Goal: Task Accomplishment & Management: Complete application form

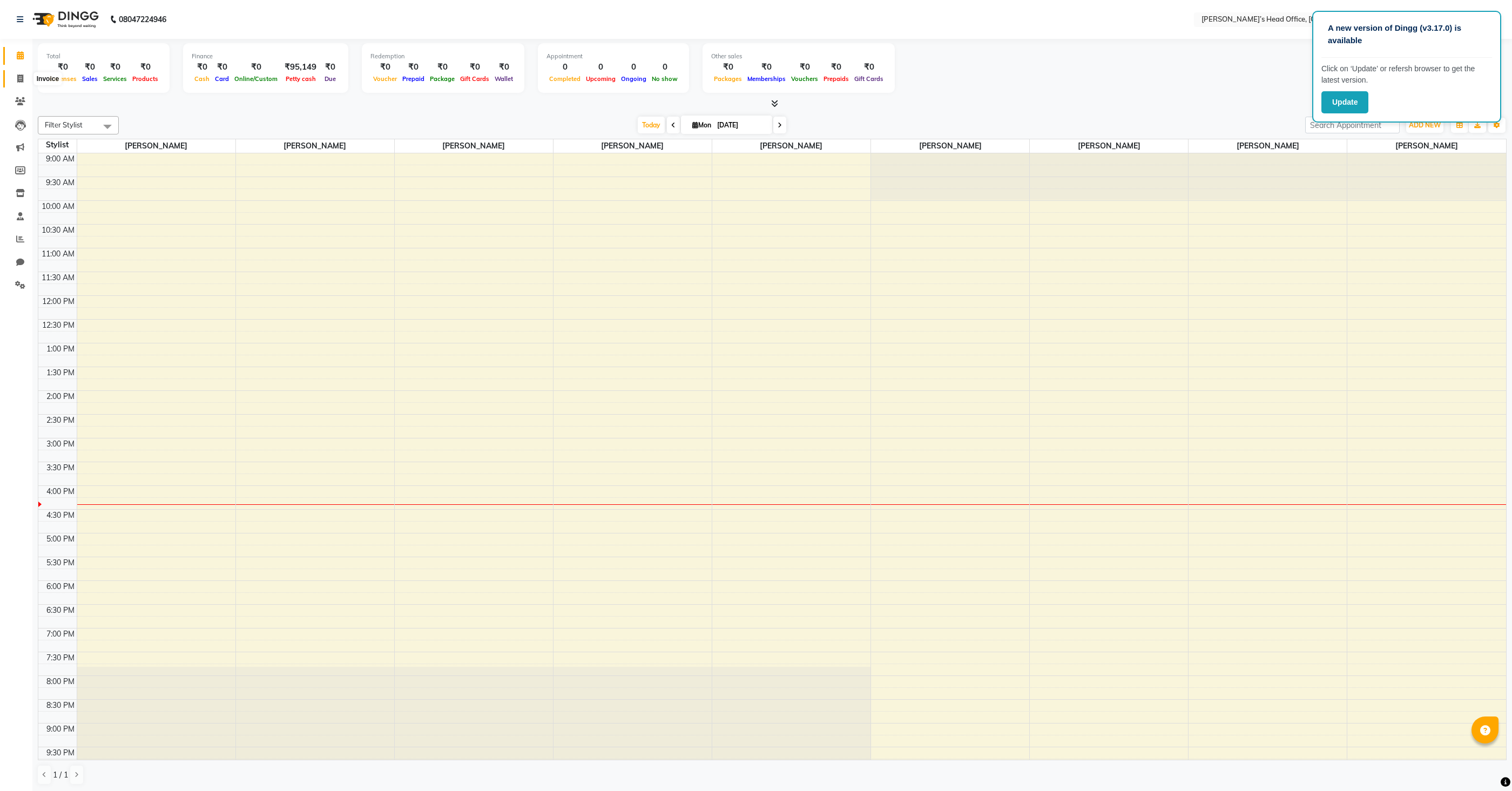
click at [23, 80] on span at bounding box center [21, 79] width 19 height 13
select select "service"
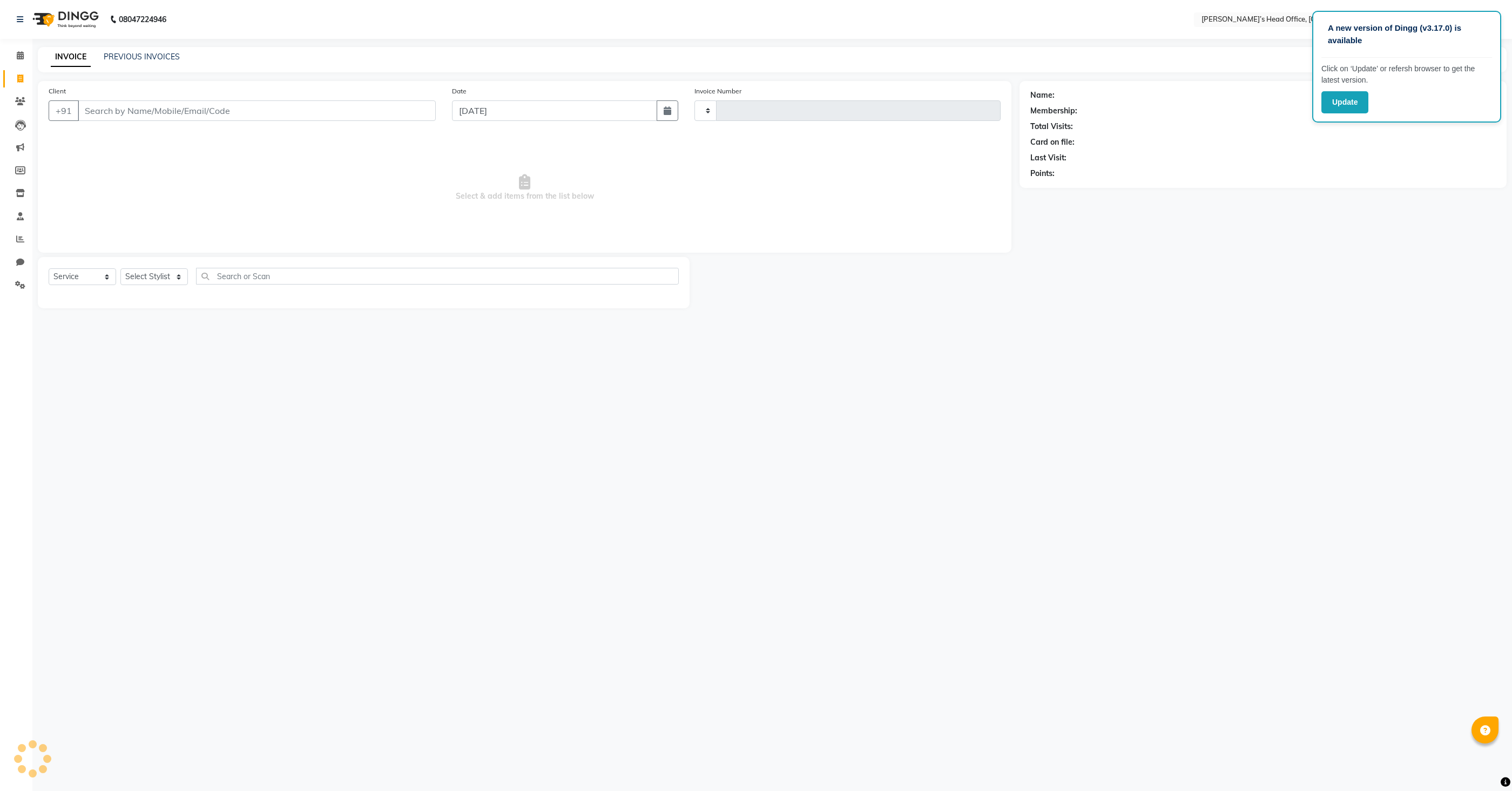
click at [140, 112] on input "Client" at bounding box center [257, 110] width 358 height 21
type input "0847"
select select "7682"
type input "8805409624"
click at [405, 109] on span "Add Client" at bounding box center [408, 110] width 43 height 11
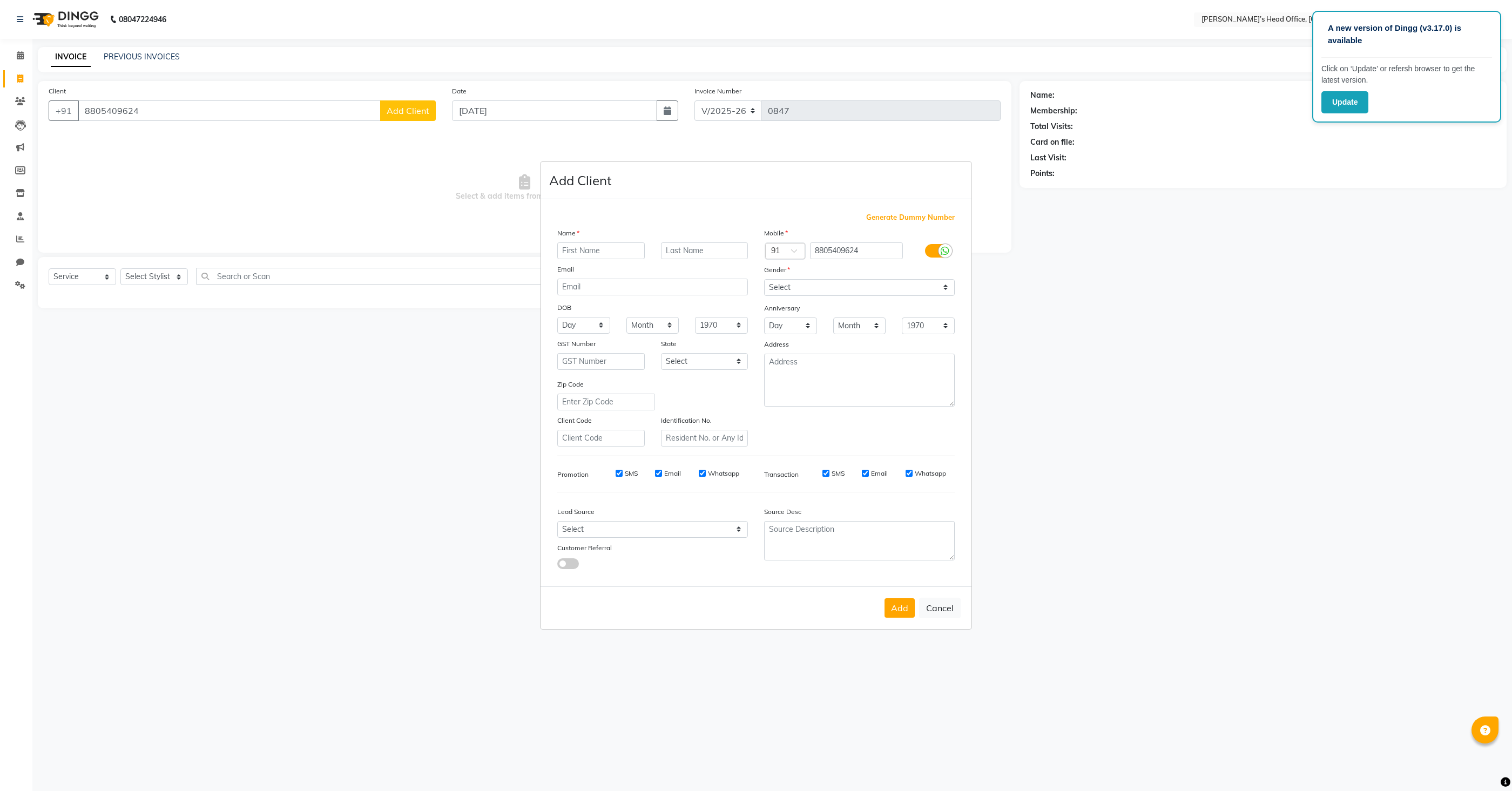
click at [574, 251] on input "text" at bounding box center [601, 251] width 87 height 17
type input "Shitja"
click at [782, 286] on select "Select Male Female Other Prefer Not To Say" at bounding box center [859, 287] width 191 height 17
select select "female"
click at [765, 279] on select "Select Male Female Other Prefer Not To Say" at bounding box center [859, 287] width 191 height 17
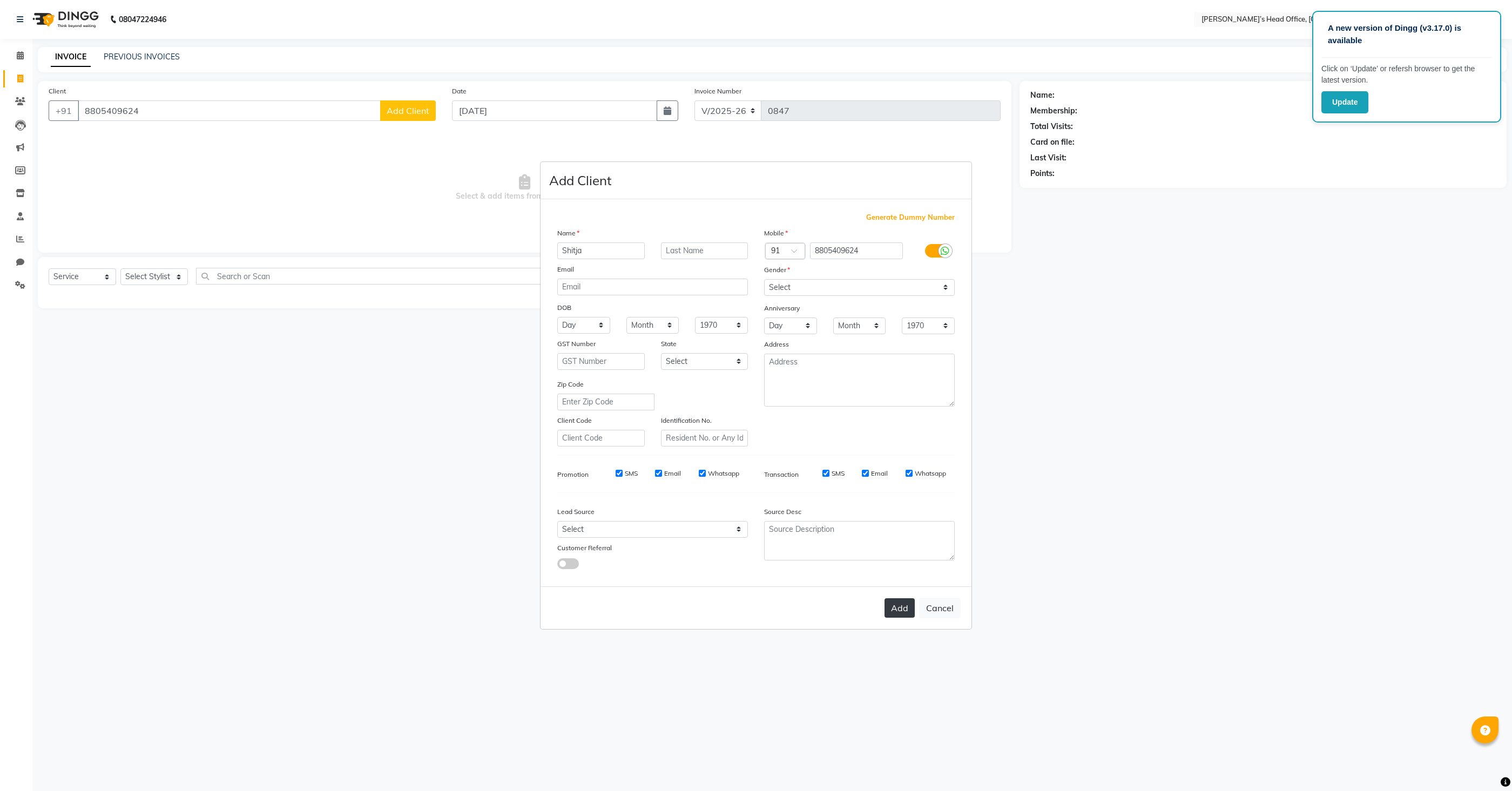
click at [895, 601] on button "Add" at bounding box center [899, 608] width 30 height 20
click at [158, 278] on ngb-modal-window "Add Client Generate Dummy Number Name Shitja Email DOB Day 01 02 03 04 05 06 07…" at bounding box center [756, 395] width 1512 height 791
click at [156, 279] on ngb-modal-window "Add Client Generate Dummy Number Name Shitja Email DOB Day 01 02 03 04 05 06 07…" at bounding box center [756, 395] width 1512 height 791
select select
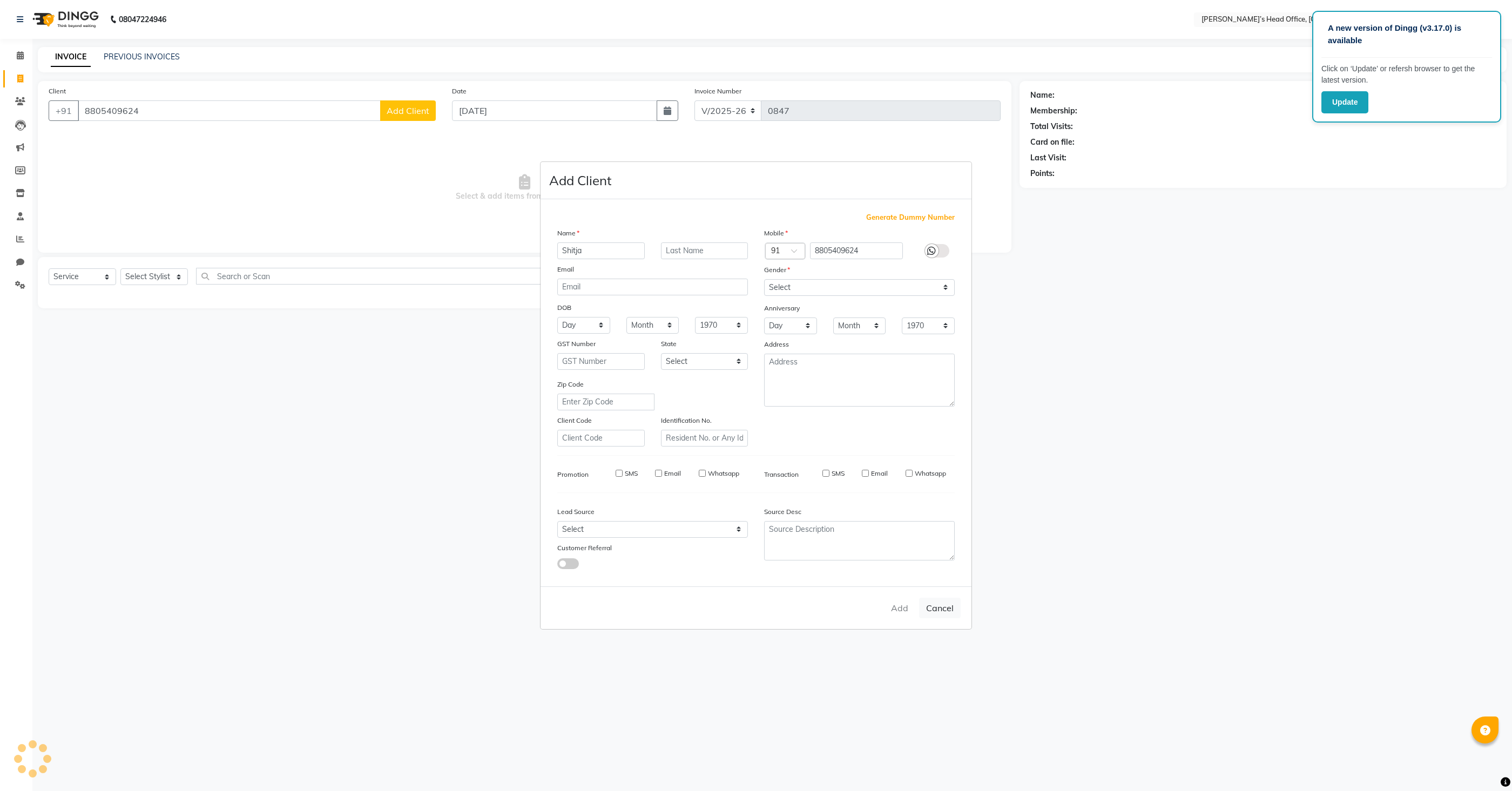
select select
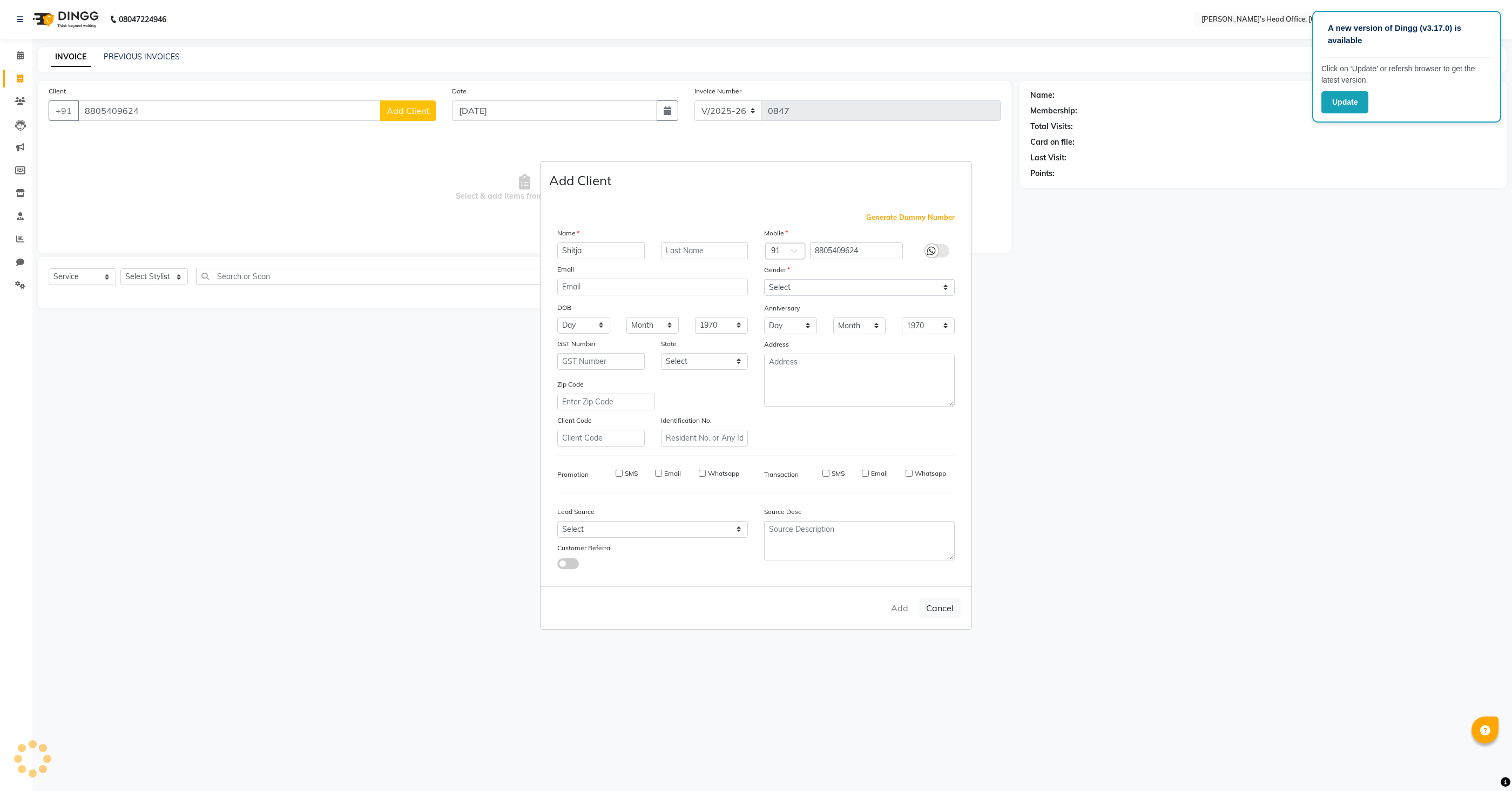
checkbox input "false"
click at [136, 278] on select "Select Stylist [PERSON_NAME] [PERSON_NAME] [PERSON_NAME] [PERSON_NAME] [PERSON_…" at bounding box center [154, 277] width 68 height 17
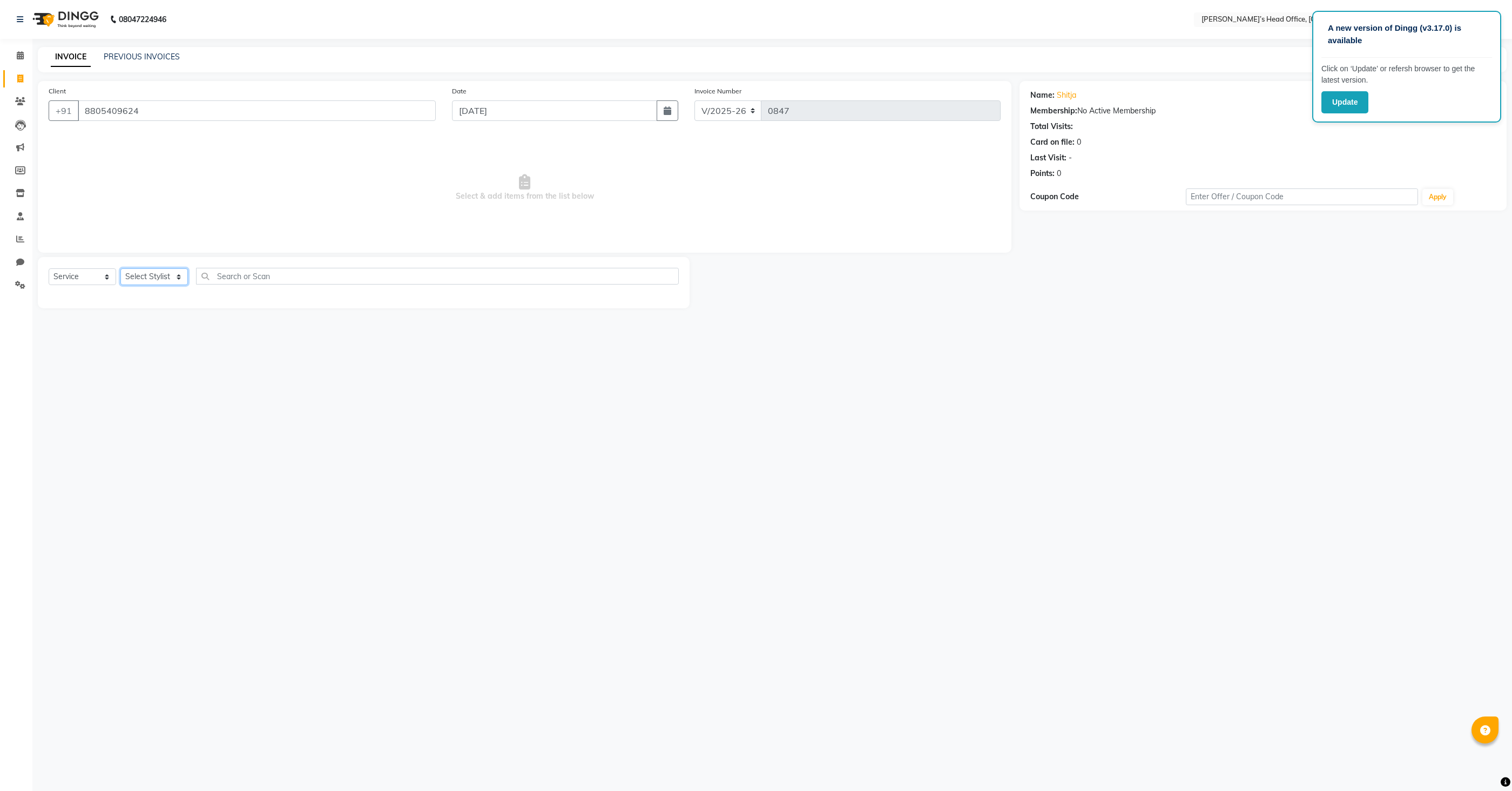
select select "68042"
click at [121, 269] on select "Select Stylist [PERSON_NAME] [PERSON_NAME] [PERSON_NAME] [PERSON_NAME] [PERSON_…" at bounding box center [154, 277] width 68 height 17
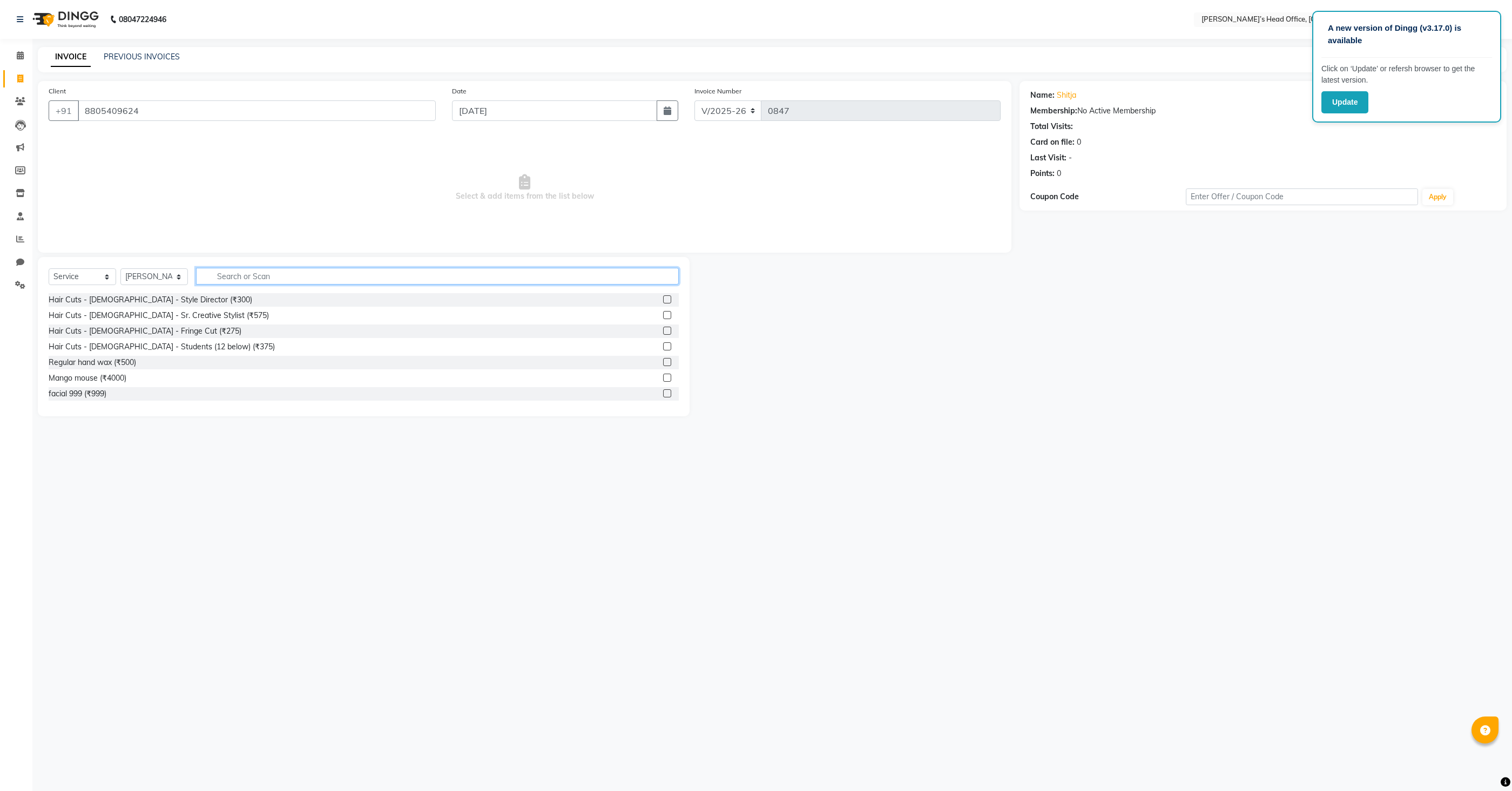
click at [342, 282] on input "text" at bounding box center [437, 276] width 483 height 17
type input "EYE"
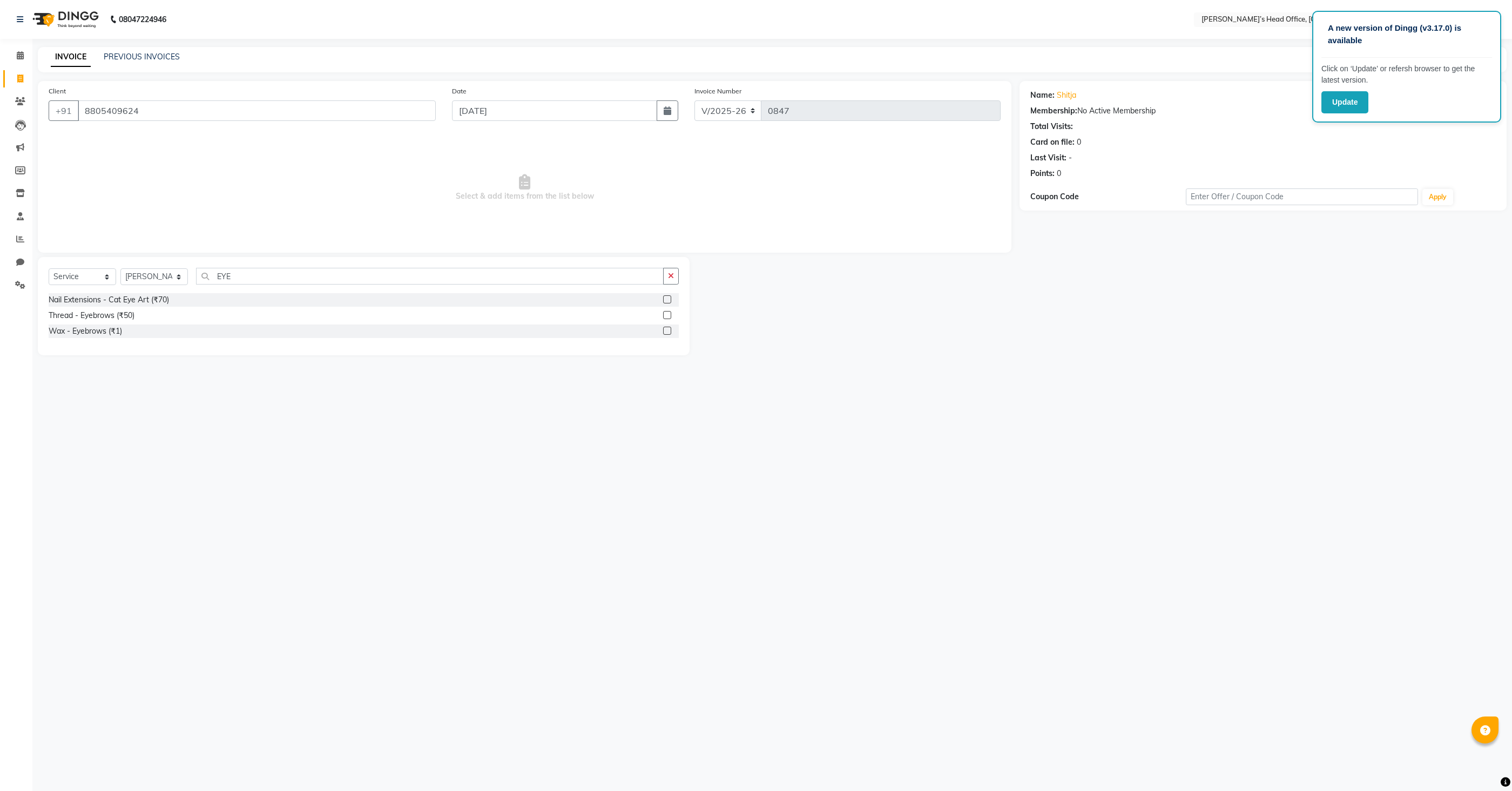
click at [670, 316] on label at bounding box center [667, 315] width 8 height 8
click at [670, 316] on input "checkbox" at bounding box center [667, 316] width 7 height 7
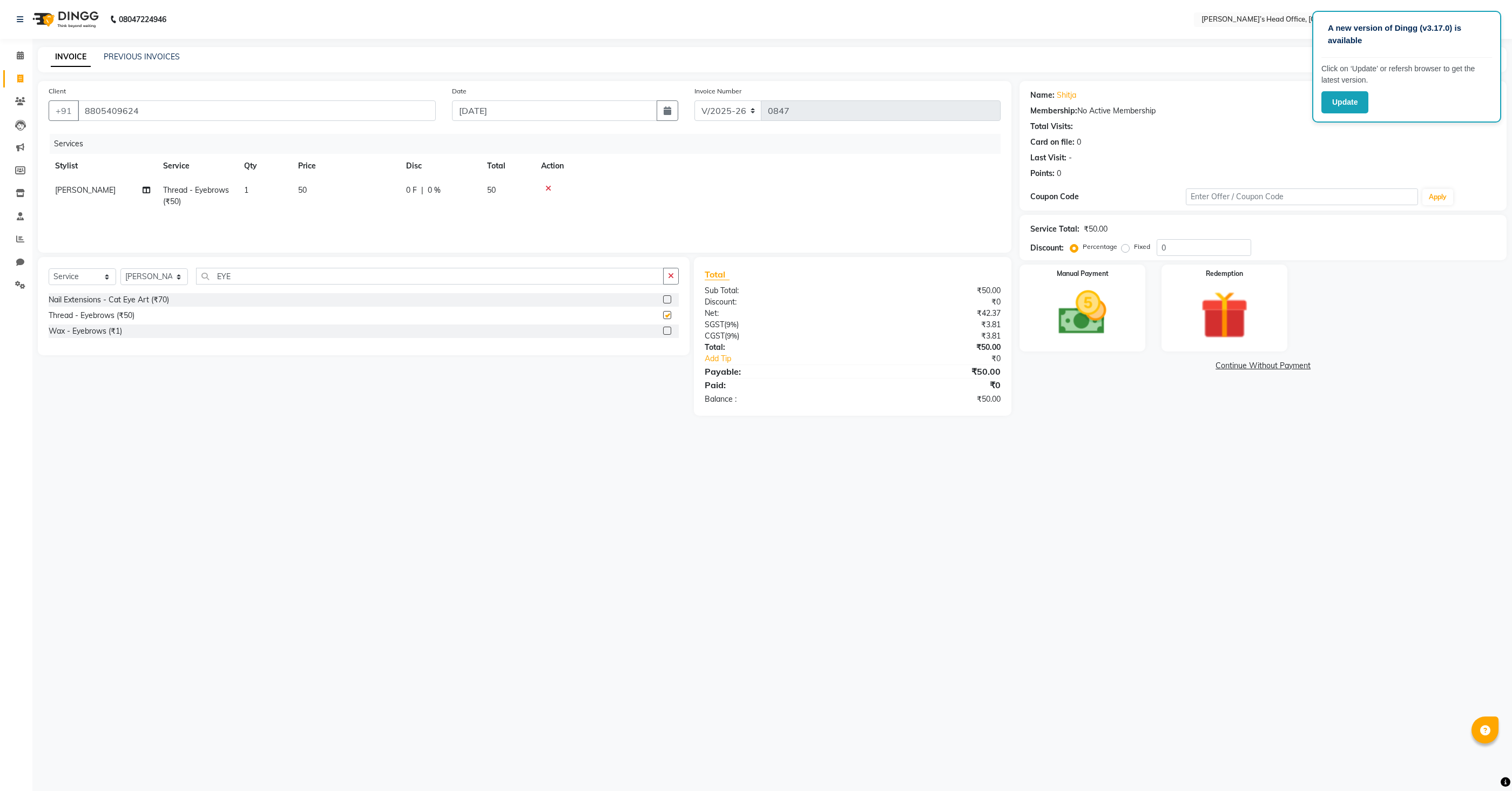
checkbox input "false"
click at [438, 278] on input "EYE" at bounding box center [429, 276] width 468 height 17
type input "fore"
click at [666, 302] on label at bounding box center [667, 298] width 8 height 8
click at [666, 302] on input "checkbox" at bounding box center [667, 300] width 7 height 7
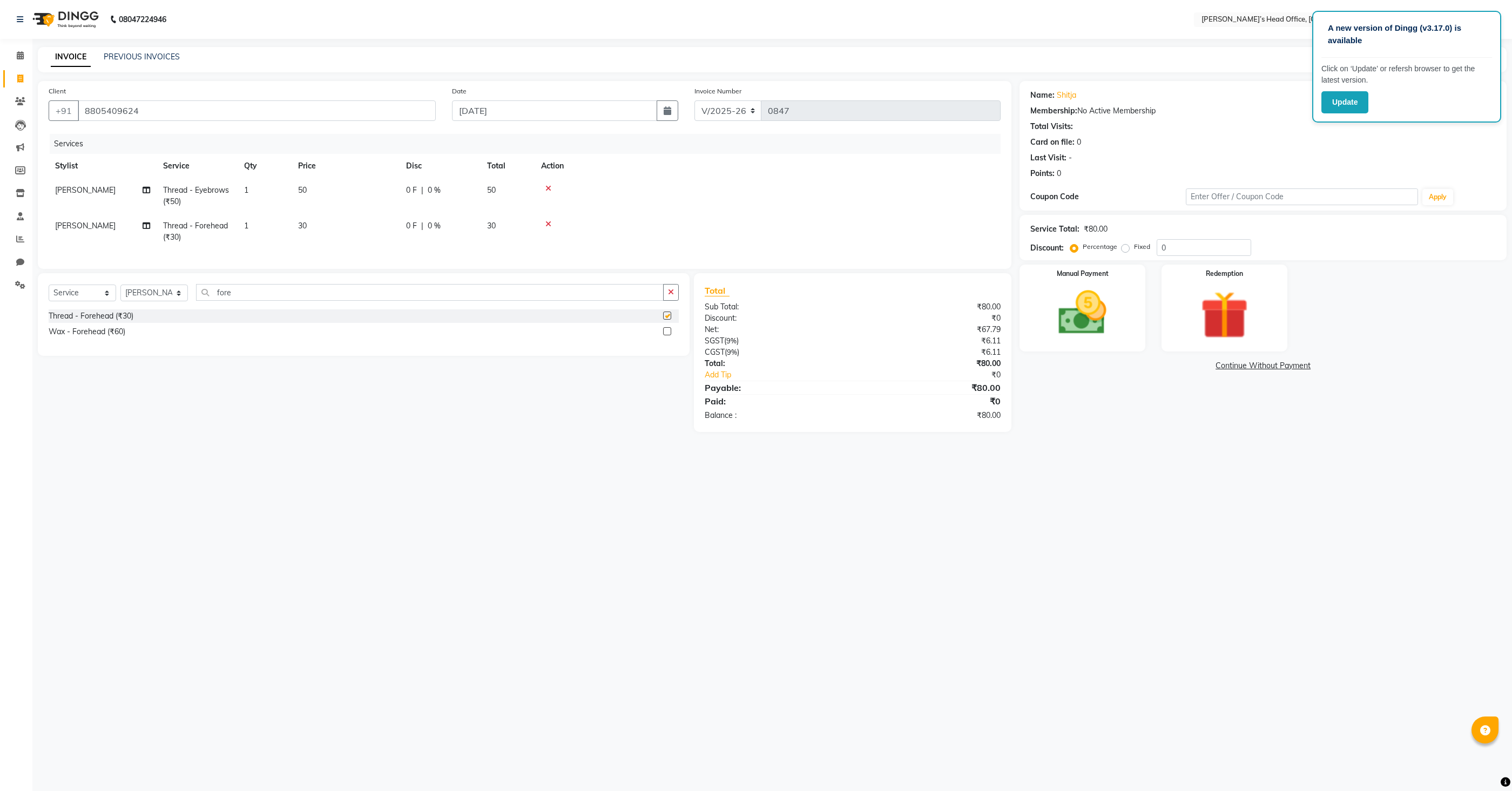
checkbox input "false"
click at [538, 299] on input "fore" at bounding box center [429, 292] width 468 height 17
type input "upp"
click at [664, 316] on label at bounding box center [667, 315] width 8 height 8
click at [664, 316] on input "checkbox" at bounding box center [667, 316] width 7 height 7
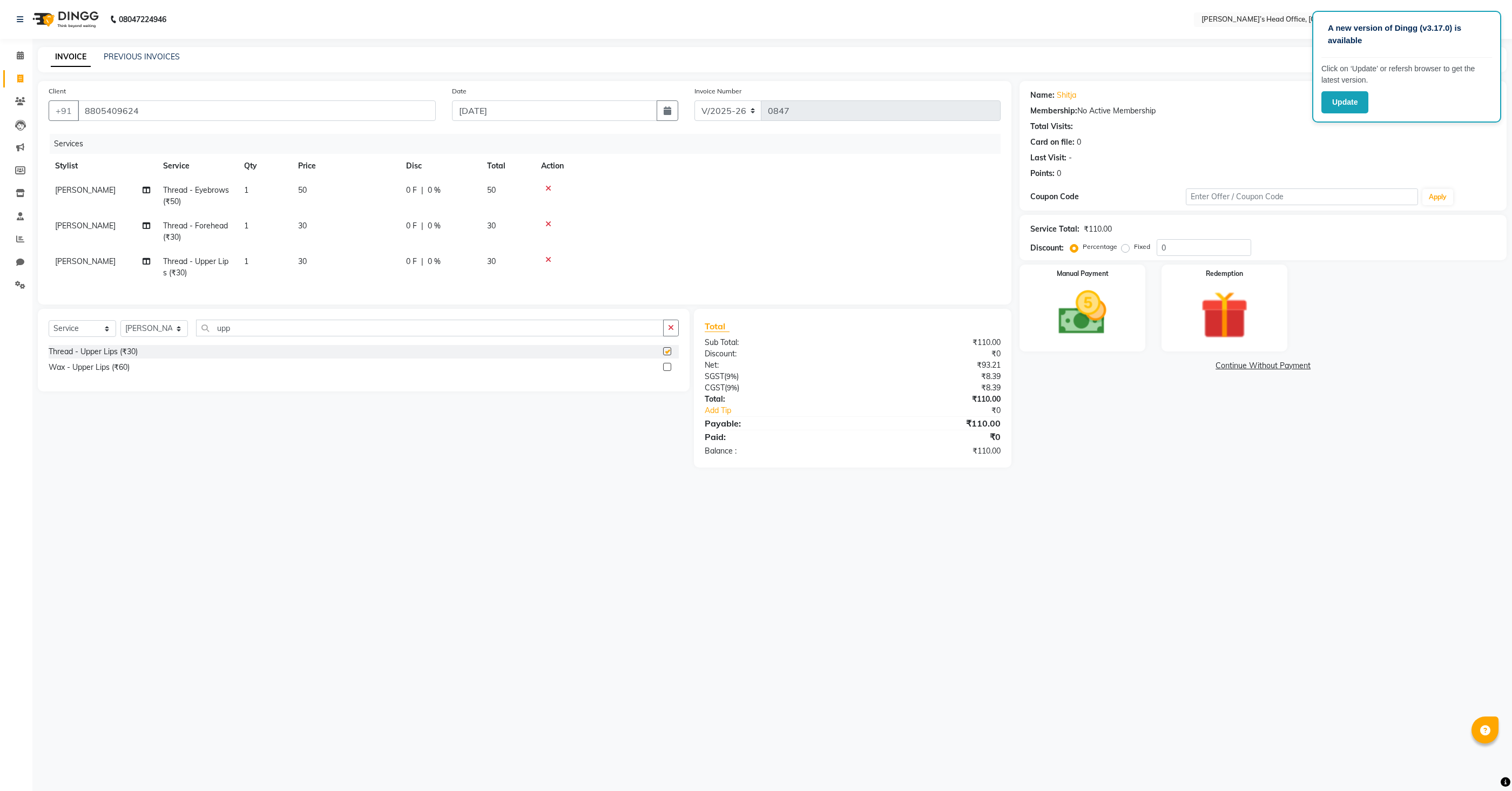
checkbox input "false"
click at [1107, 316] on img at bounding box center [1083, 313] width 81 height 58
click at [1090, 325] on img at bounding box center [1082, 313] width 80 height 56
click at [1354, 102] on button "Update" at bounding box center [1344, 103] width 47 height 22
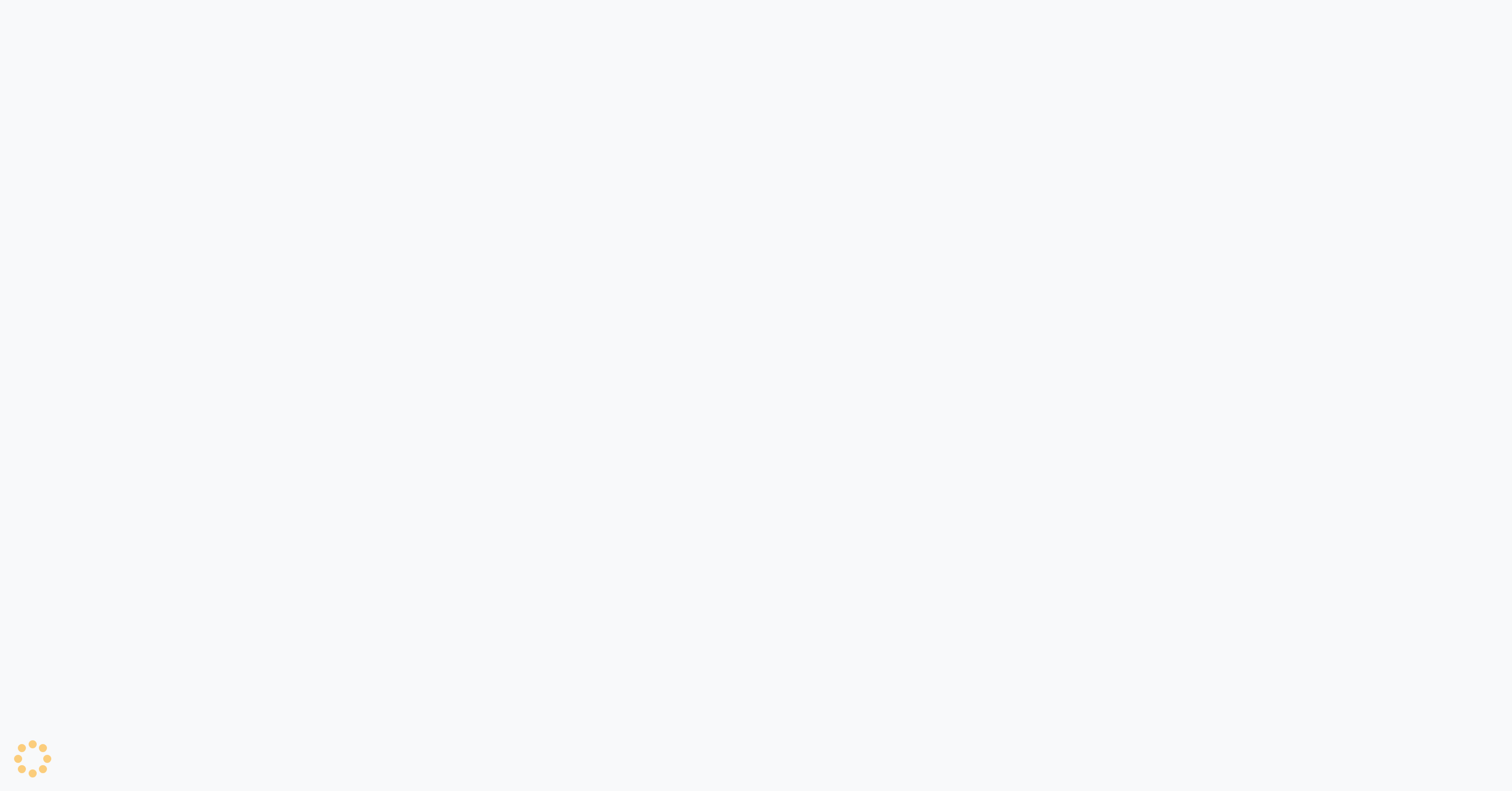
select select "7682"
select select "service"
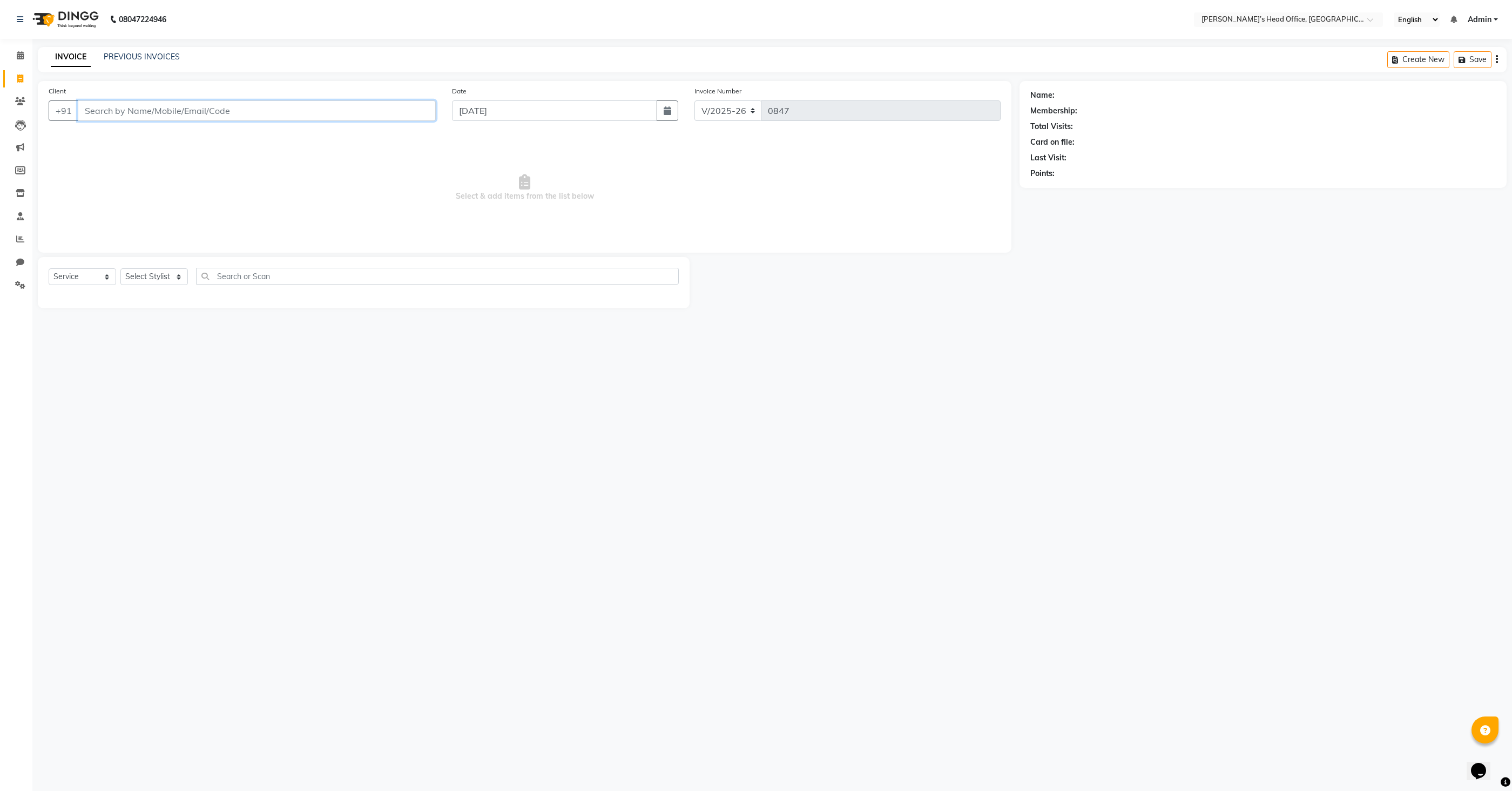
click at [265, 107] on input "Client" at bounding box center [257, 110] width 358 height 21
type input "shitija"
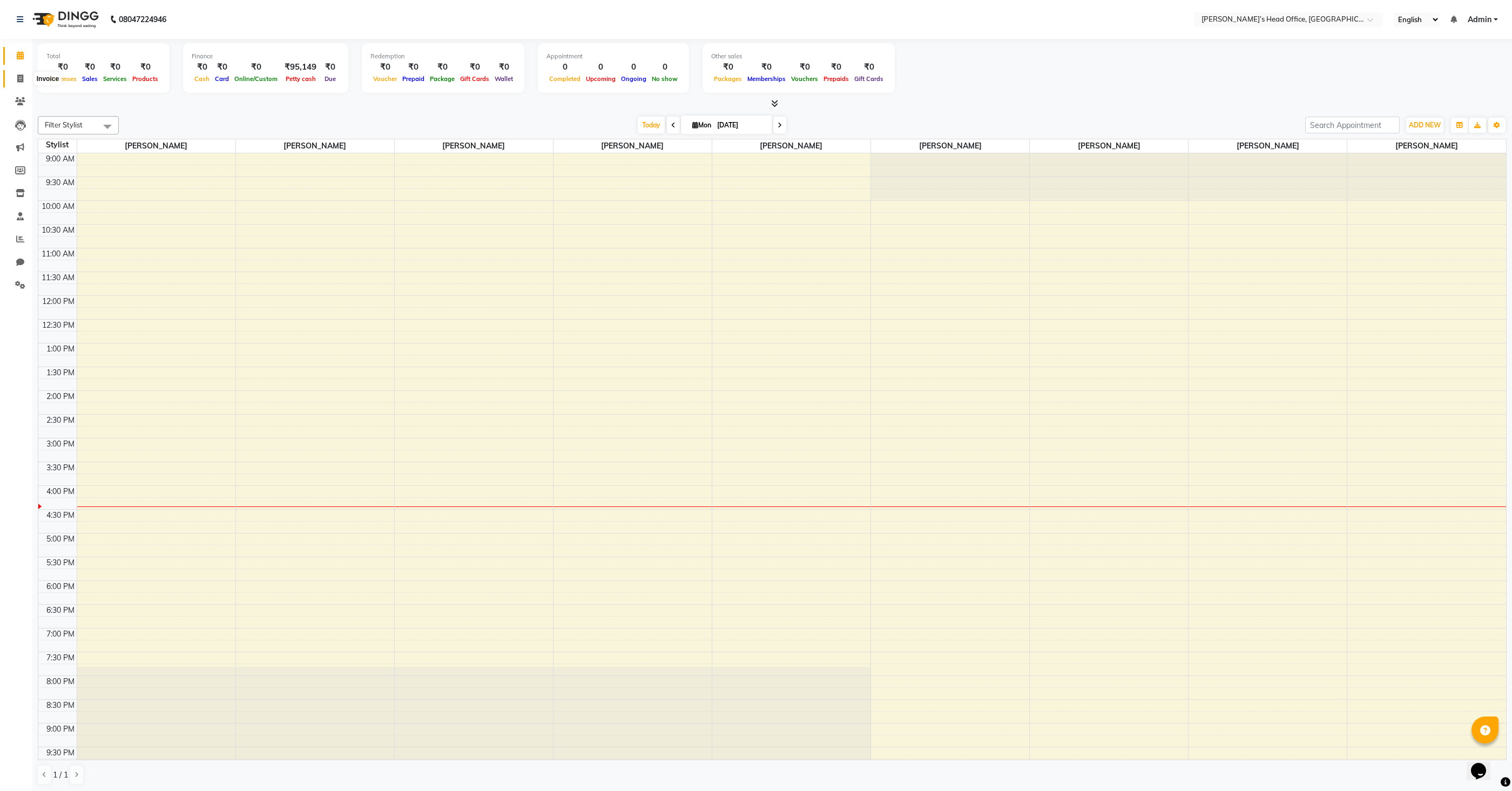
click at [15, 77] on span at bounding box center [21, 79] width 19 height 13
select select "service"
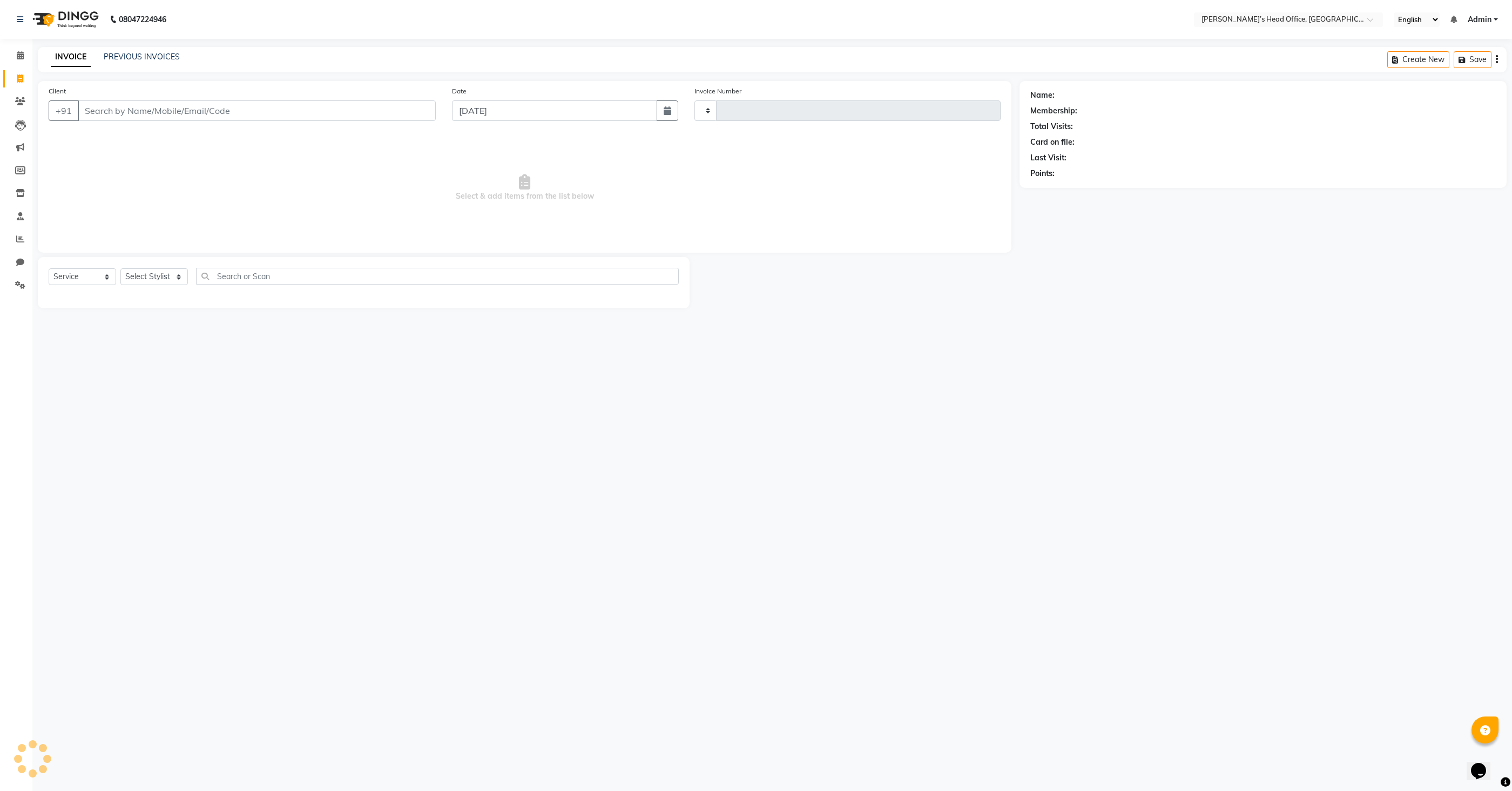
type input "0847"
select select "7682"
type input "shitija"
click at [405, 109] on span "Add Client" at bounding box center [408, 110] width 43 height 11
click at [155, 109] on ngb-modal-window "Add Client Generate Dummy Number Name shitija Email DOB Day 01 02 03 04 05 06 0…" at bounding box center [756, 395] width 1512 height 791
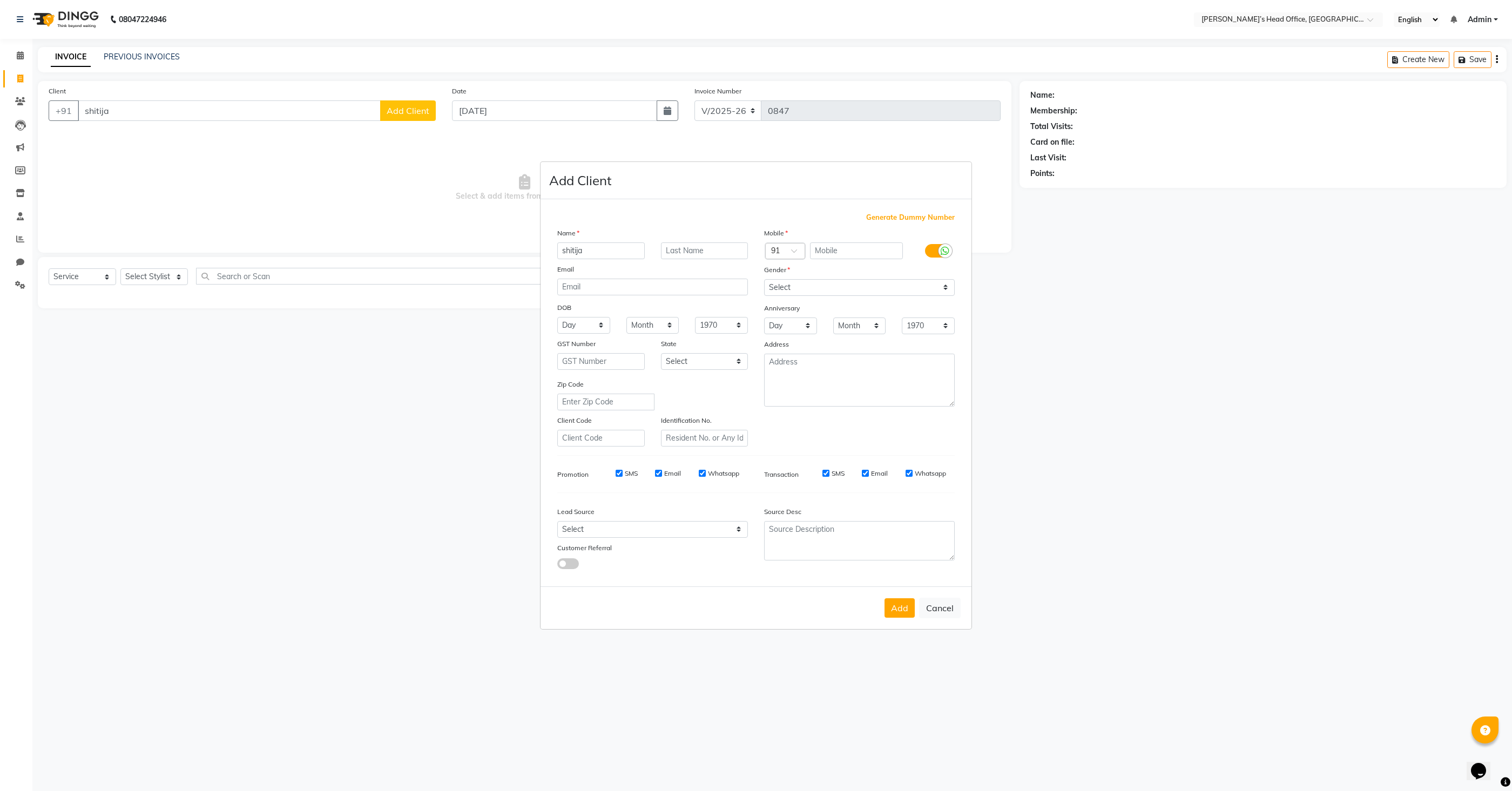
drag, startPoint x: 943, startPoint y: 600, endPoint x: 863, endPoint y: 560, distance: 89.4
click at [939, 597] on div "Add Cancel" at bounding box center [756, 608] width 431 height 43
click at [233, 105] on ngb-modal-window "Add Client Generate Dummy Number Name shitija Email DOB Day 01 02 03 04 05 06 0…" at bounding box center [756, 395] width 1512 height 791
click at [239, 110] on ngb-modal-window "Add Client Generate Dummy Number Name shitija Email DOB Day 01 02 03 04 05 06 0…" at bounding box center [756, 395] width 1512 height 791
click at [924, 610] on button "Cancel" at bounding box center [940, 608] width 42 height 21
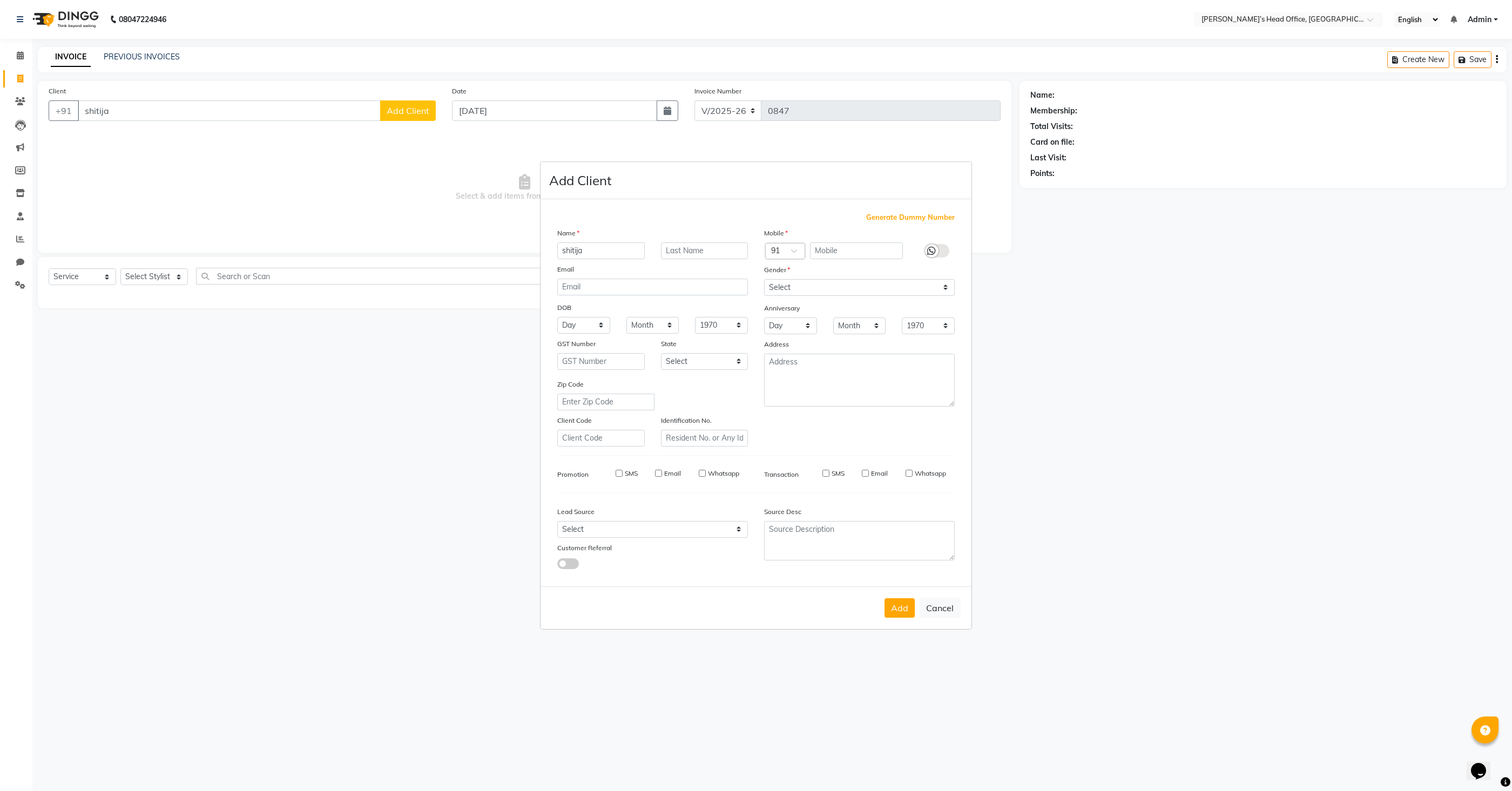
select select
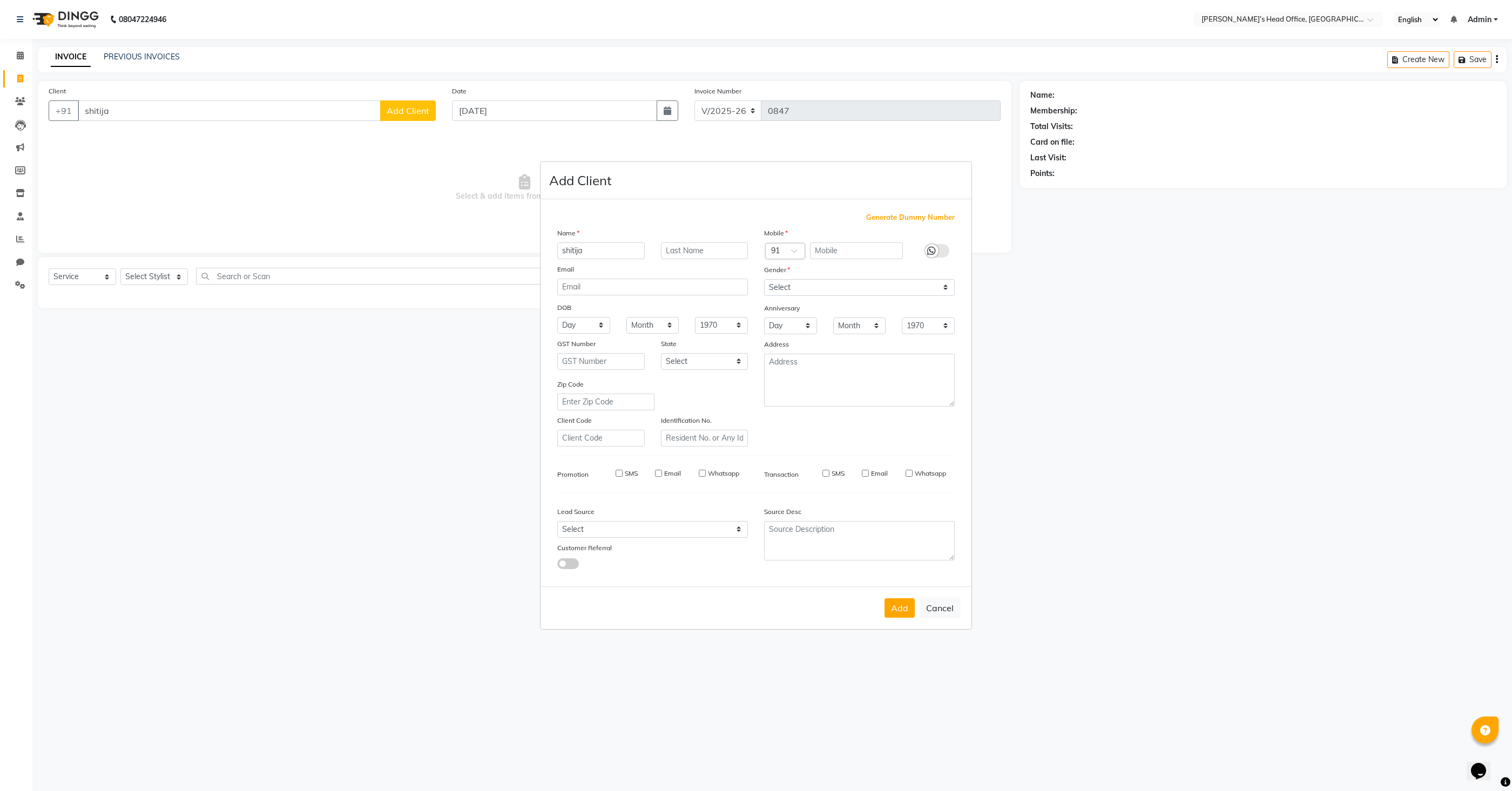
select select
checkbox input "false"
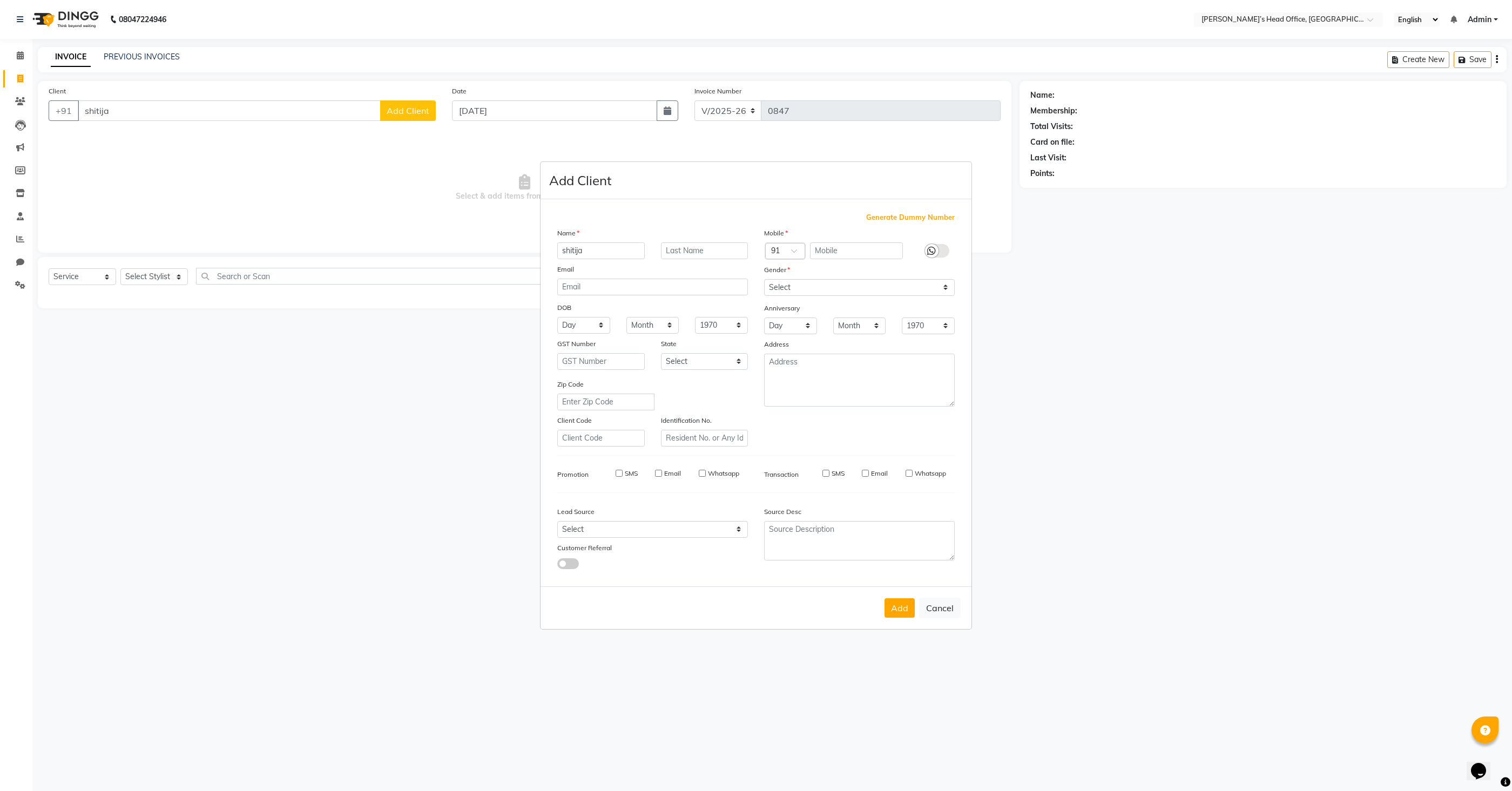
checkbox input "false"
click at [286, 116] on input "shitija" at bounding box center [229, 110] width 303 height 21
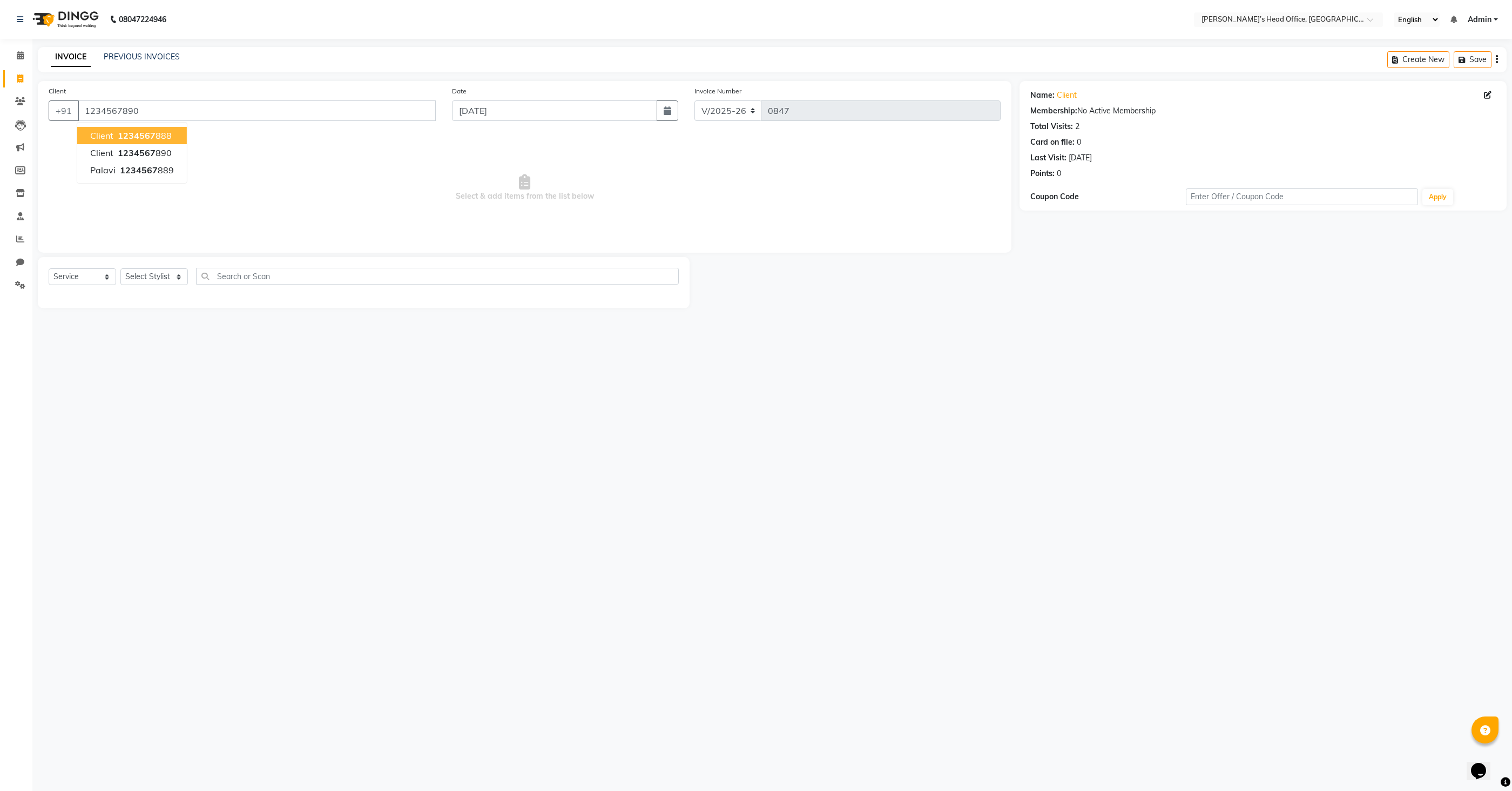
click at [168, 133] on ngb-highlight "1234567 888" at bounding box center [144, 135] width 56 height 11
type input "1234567888"
click at [166, 282] on select "Select Stylist [PERSON_NAME] [PERSON_NAME] [PERSON_NAME] [PERSON_NAME] [PERSON_…" at bounding box center [154, 277] width 68 height 17
select select "68042"
click at [121, 269] on select "Select Stylist [PERSON_NAME] [PERSON_NAME] [PERSON_NAME] [PERSON_NAME] [PERSON_…" at bounding box center [154, 277] width 68 height 17
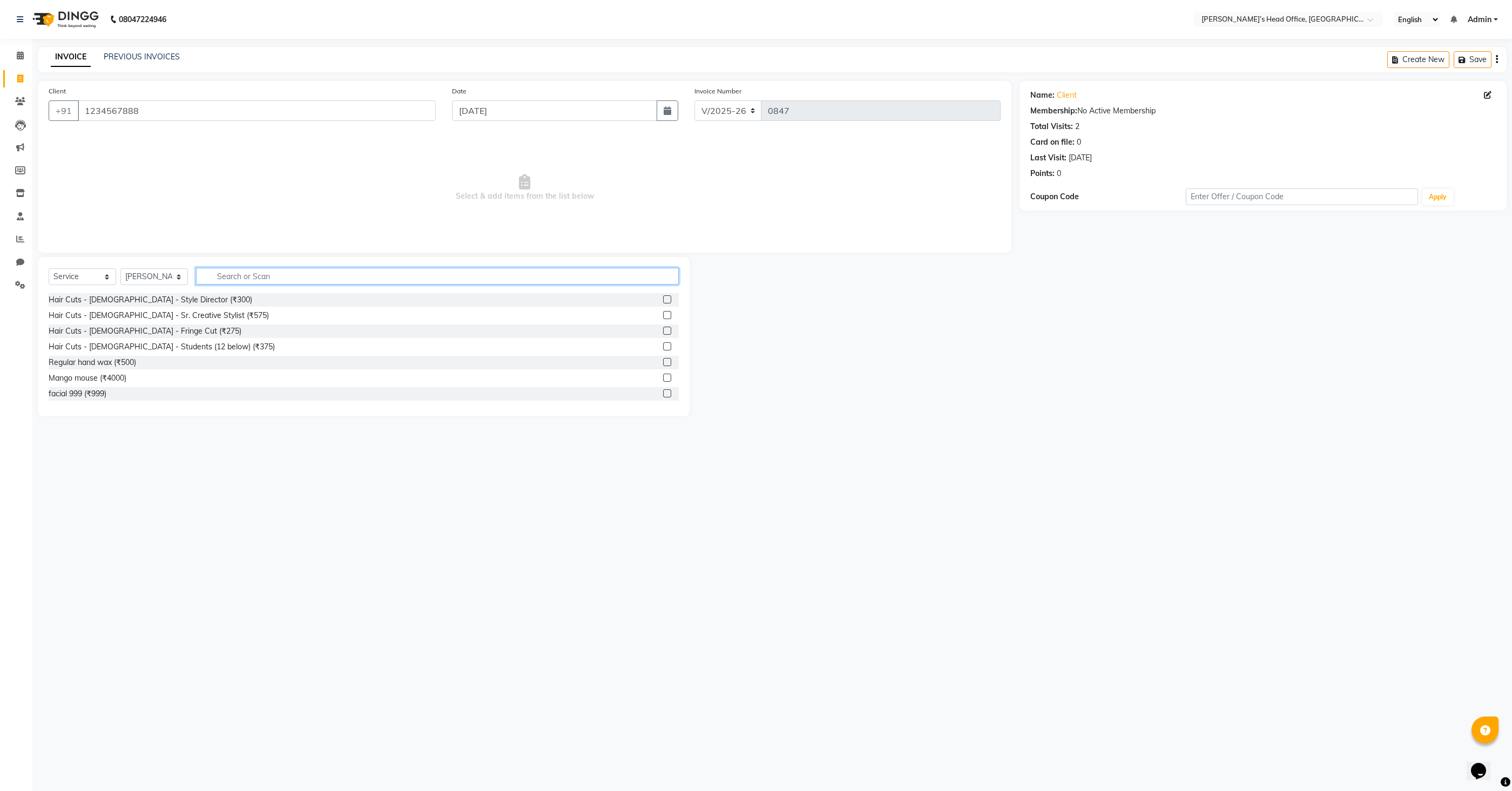
click at [281, 278] on input "text" at bounding box center [437, 276] width 483 height 17
type input "eye"
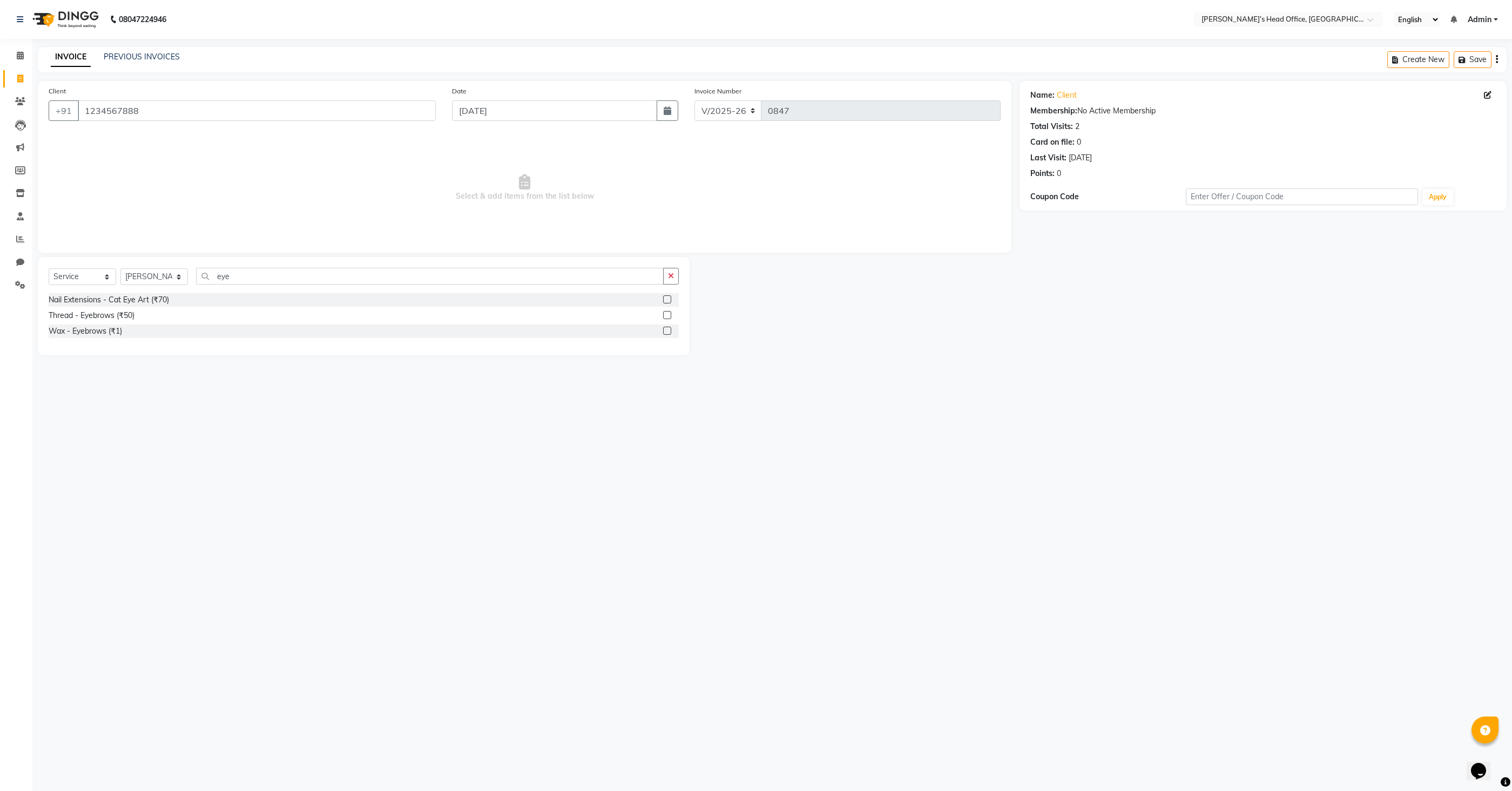
click at [670, 314] on label at bounding box center [667, 315] width 8 height 8
click at [670, 314] on input "checkbox" at bounding box center [667, 316] width 7 height 7
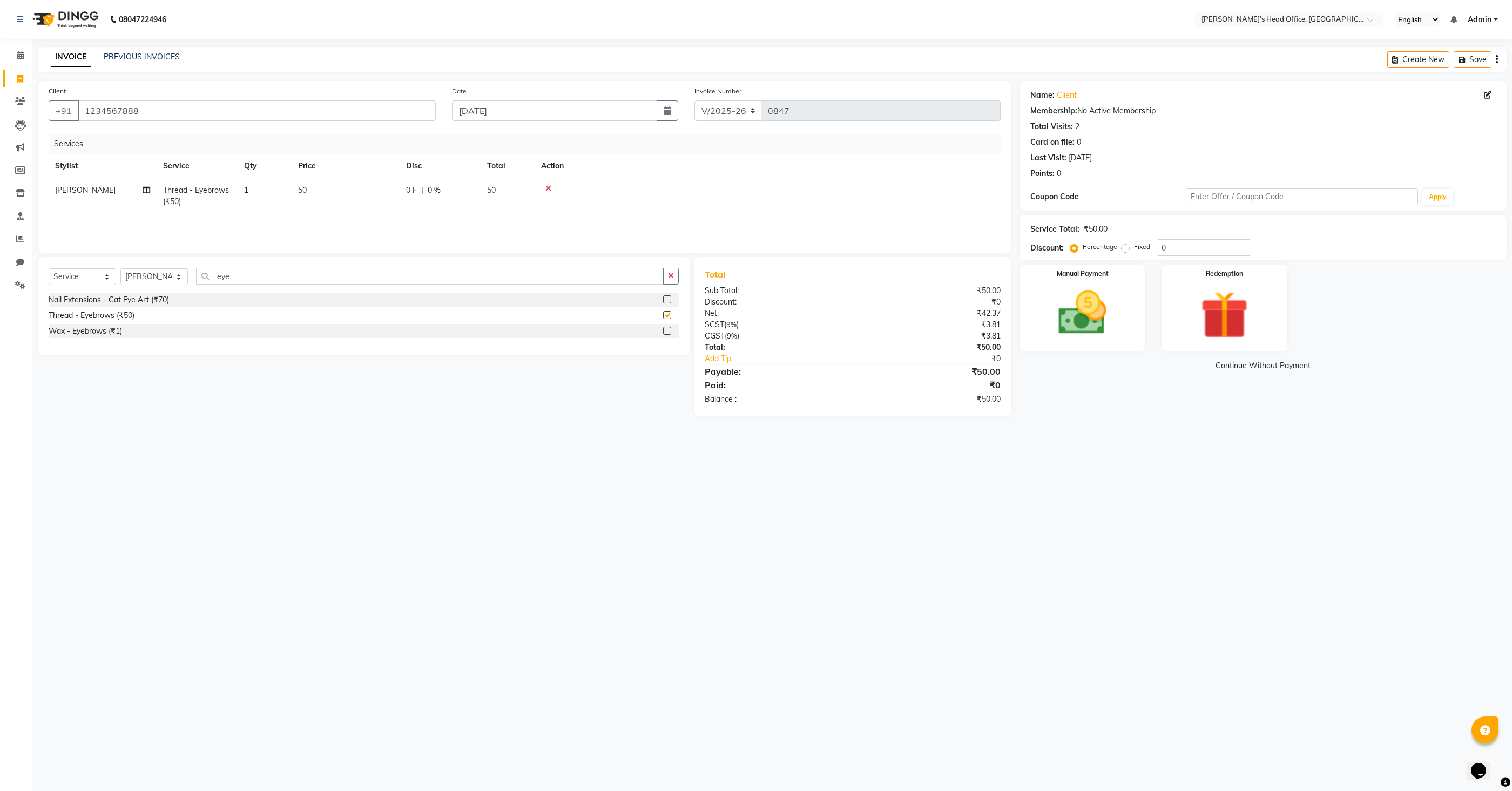
checkbox input "false"
click at [476, 279] on input "eye" at bounding box center [429, 276] width 468 height 17
type input "upper"
click at [668, 299] on label at bounding box center [667, 298] width 8 height 8
click at [668, 299] on input "checkbox" at bounding box center [667, 300] width 7 height 7
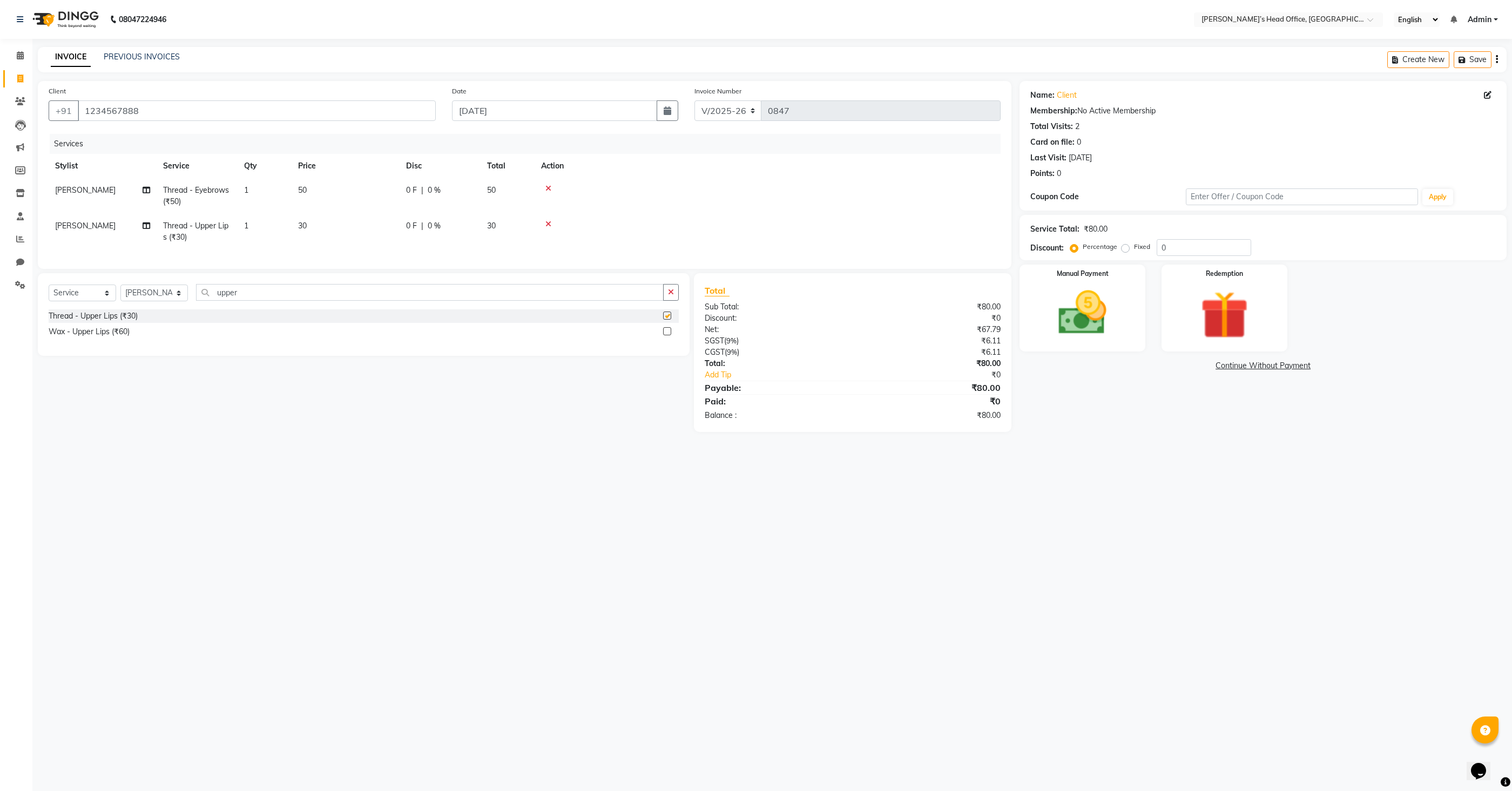
checkbox input "false"
click at [442, 292] on input "upper" at bounding box center [429, 292] width 468 height 17
type input "fore"
click at [664, 315] on label at bounding box center [667, 315] width 8 height 8
click at [664, 315] on input "checkbox" at bounding box center [667, 316] width 7 height 7
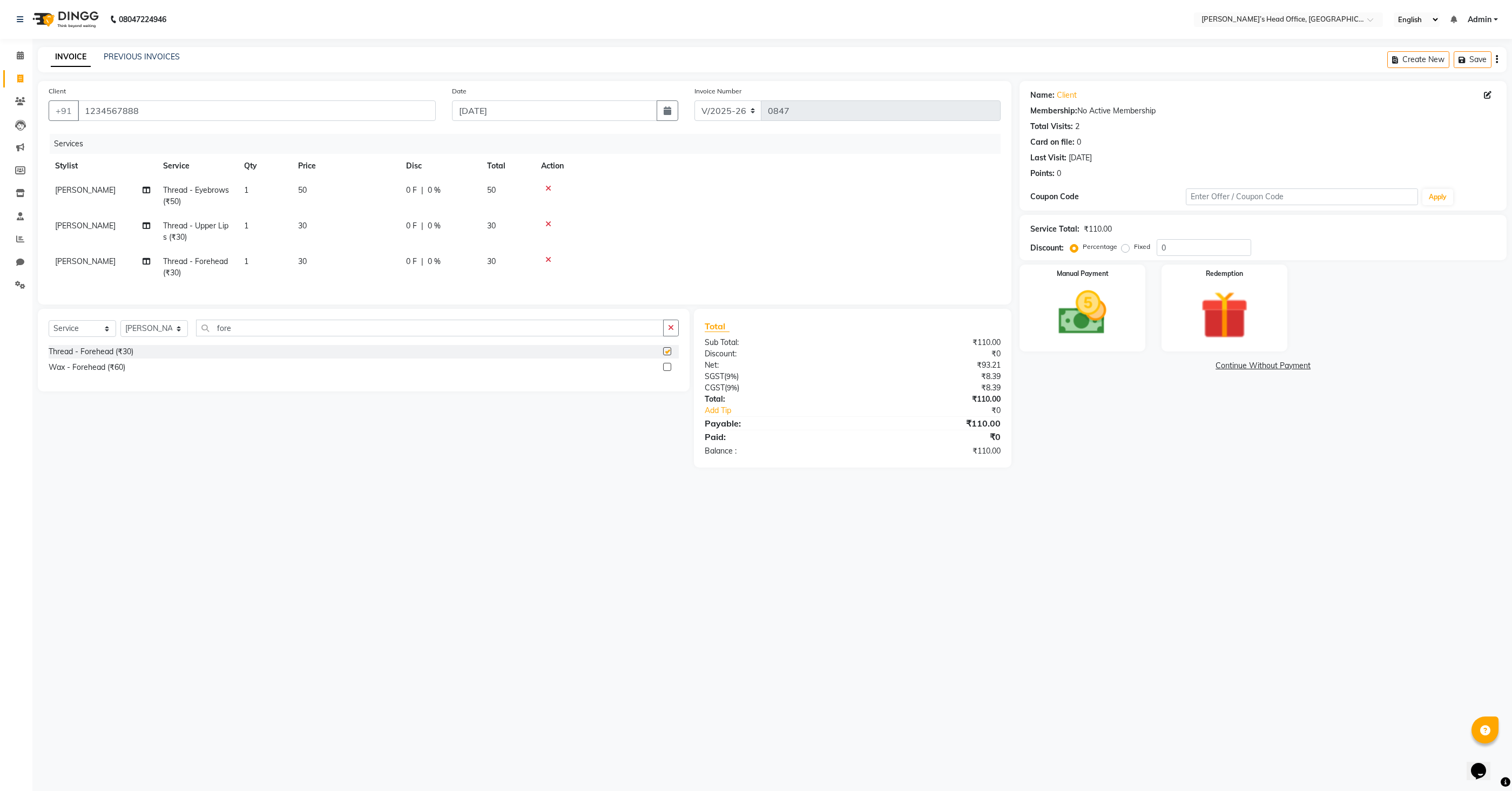
checkbox input "false"
click at [1120, 320] on img at bounding box center [1083, 313] width 81 height 58
click at [1225, 366] on span "GPay" at bounding box center [1232, 366] width 22 height 13
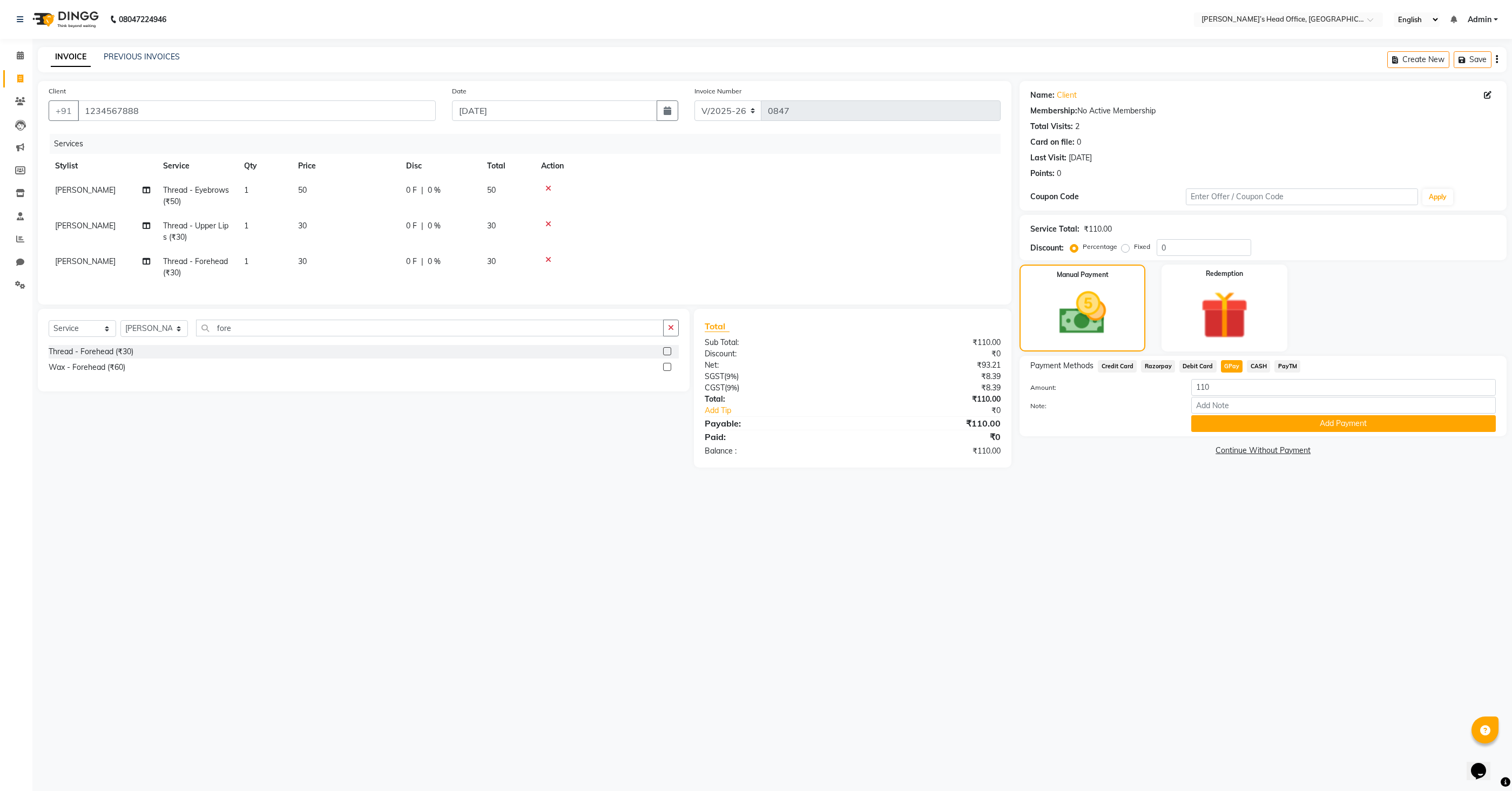
click at [1247, 433] on div "Payment Methods Credit Card Razorpay Debit Card GPay CASH PayTM Amount: 110 Not…" at bounding box center [1263, 396] width 487 height 80
click at [1245, 428] on button "Add Payment" at bounding box center [1344, 424] width 304 height 17
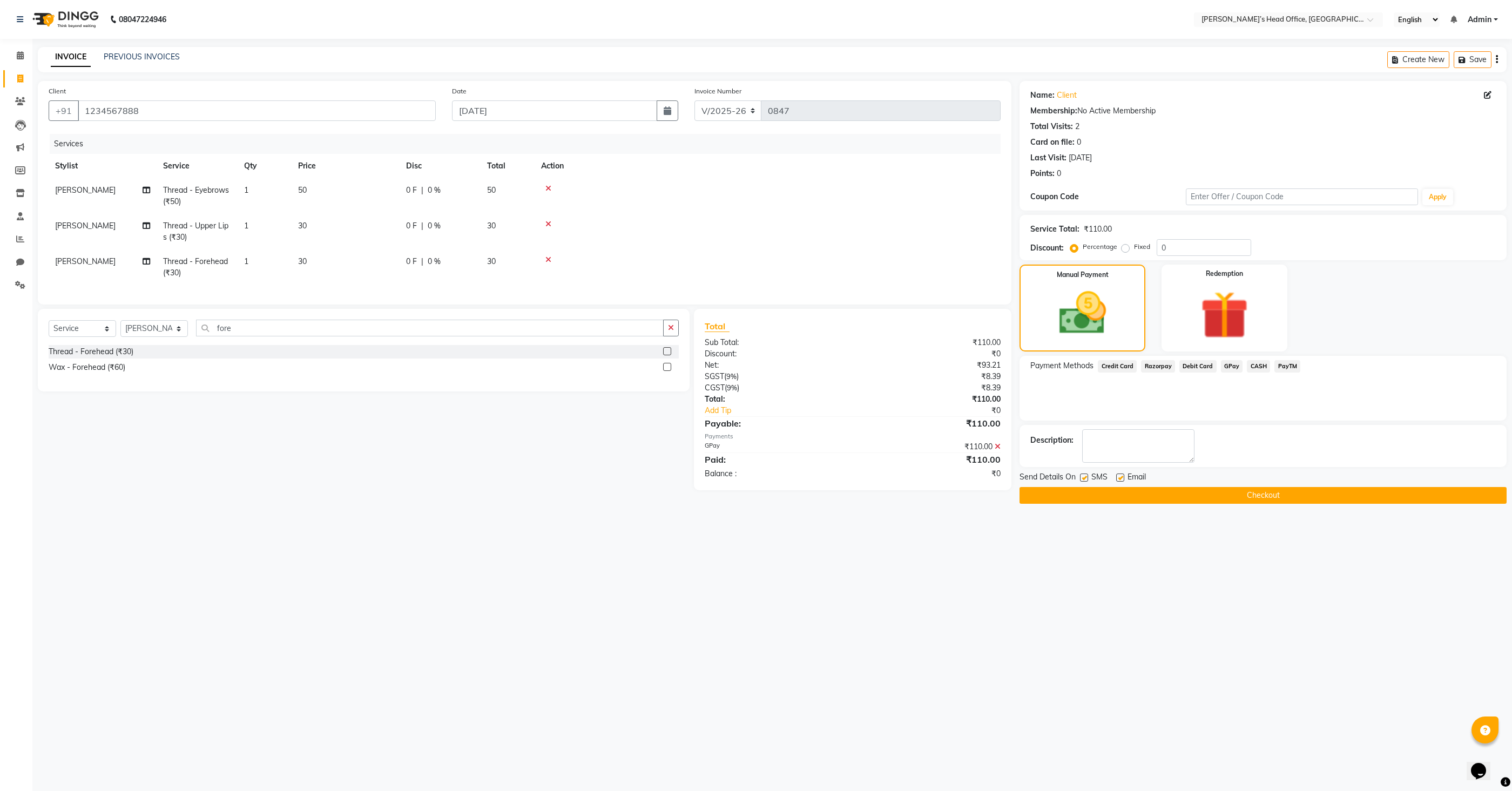
click at [1194, 499] on button "Checkout" at bounding box center [1263, 496] width 487 height 17
